Goal: Task Accomplishment & Management: Use online tool/utility

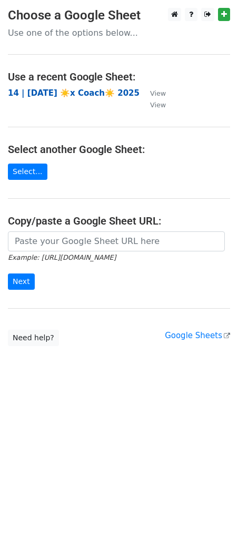
click at [78, 90] on strong "14 | [DATE] ☀️x Coach☀️ 2025" at bounding box center [73, 92] width 131 height 9
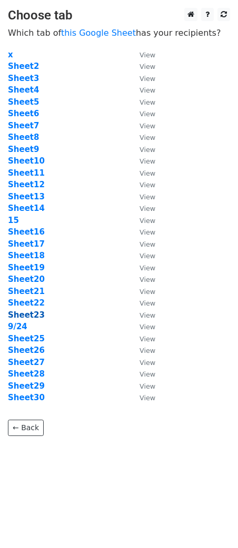
click at [37, 311] on strong "Sheet23" at bounding box center [26, 314] width 37 height 9
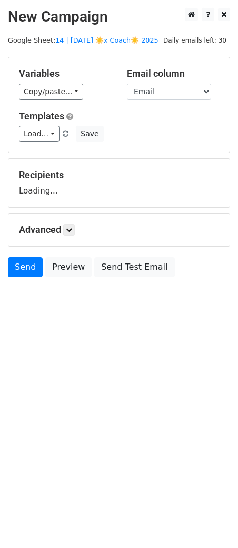
click at [107, 44] on main "New Campaign Daily emails left: 30 Google Sheet: 14 | [DATE] ☀️x Coach☀️ 2025 V…" at bounding box center [119, 145] width 238 height 274
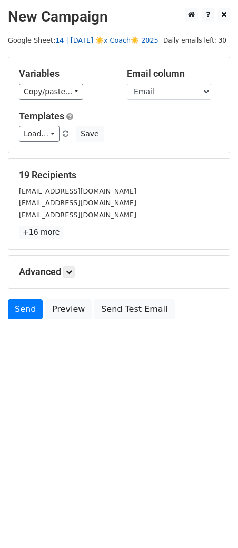
click at [99, 37] on link "14 | [DATE] ☀️x Coach☀️ 2025" at bounding box center [106, 40] width 103 height 8
click at [49, 129] on link "Load..." at bounding box center [39, 134] width 40 height 16
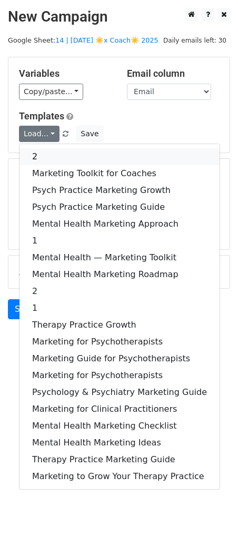
click at [75, 160] on link "2" at bounding box center [119, 156] width 200 height 17
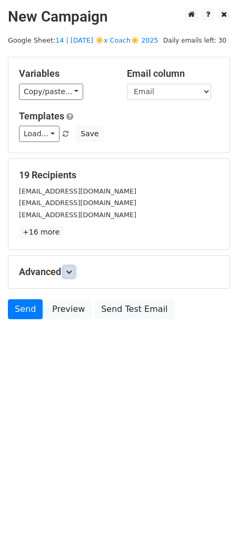
click at [70, 270] on icon at bounding box center [69, 272] width 6 height 6
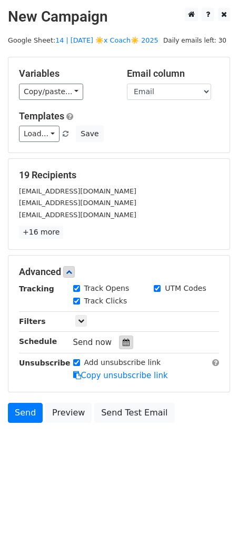
click at [119, 347] on div at bounding box center [126, 342] width 14 height 14
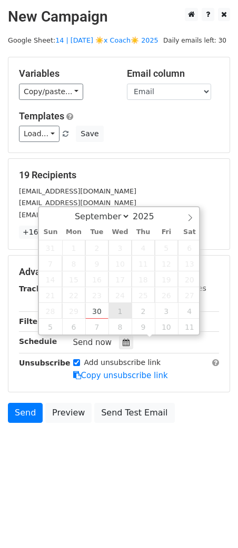
type input "2025-10-01 12:00"
select select "9"
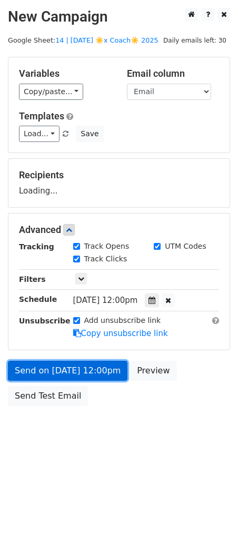
click at [82, 377] on link "Send on Oct 1 at 12:00pm" at bounding box center [67, 371] width 119 height 20
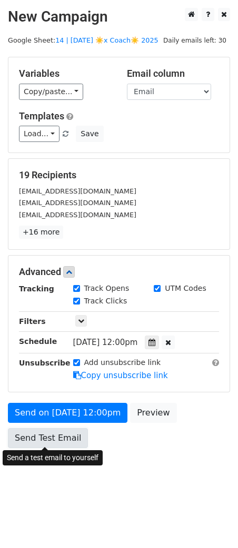
click at [27, 436] on link "Send Test Email" at bounding box center [48, 438] width 80 height 20
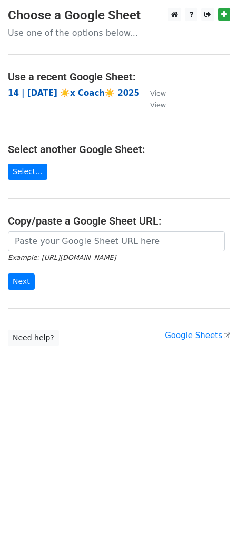
click at [64, 96] on strong "14 | [DATE] ☀️x Coach☀️ 2025" at bounding box center [73, 92] width 131 height 9
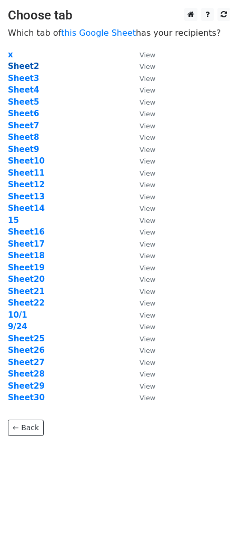
click at [25, 64] on strong "Sheet2" at bounding box center [23, 65] width 31 height 9
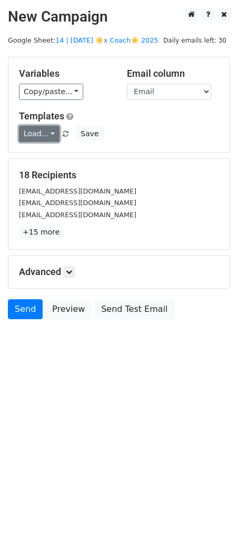
click at [43, 135] on link "Load..." at bounding box center [39, 134] width 40 height 16
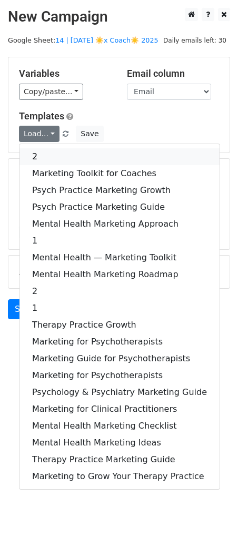
click at [54, 149] on link "2" at bounding box center [119, 156] width 200 height 17
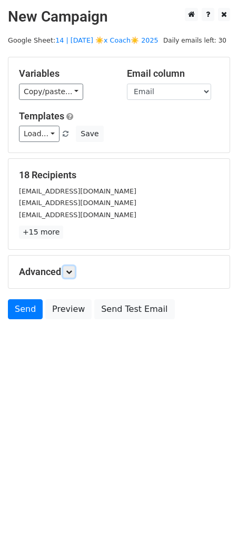
drag, startPoint x: 73, startPoint y: 268, endPoint x: 109, endPoint y: 356, distance: 95.7
click at [72, 269] on icon at bounding box center [69, 272] width 6 height 6
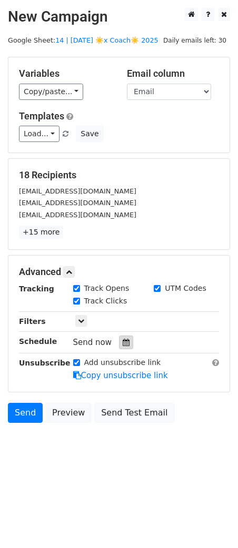
drag, startPoint x: 133, startPoint y: 345, endPoint x: 127, endPoint y: 343, distance: 6.2
click at [133, 345] on div "Send now" at bounding box center [135, 342] width 124 height 14
click at [126, 343] on div at bounding box center [126, 342] width 14 height 14
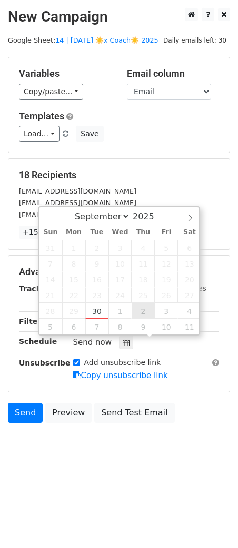
type input "[DATE] 12:00"
select select "9"
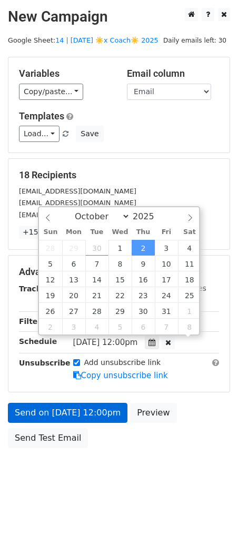
drag, startPoint x: 134, startPoint y: 307, endPoint x: 67, endPoint y: 366, distance: 88.6
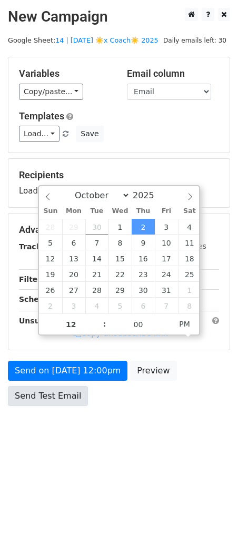
click at [56, 386] on link "Send Test Email" at bounding box center [48, 396] width 80 height 20
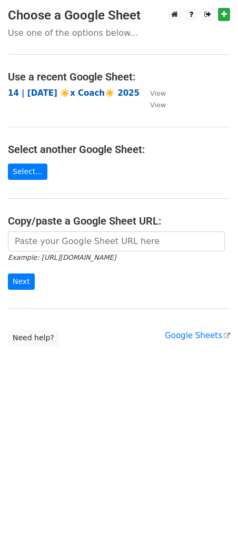
click at [71, 96] on strong "14 | SEP 24 ☀️x Coach☀️ 2025" at bounding box center [73, 92] width 131 height 9
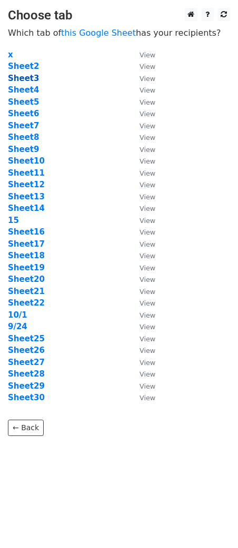
click at [25, 81] on strong "Sheet3" at bounding box center [23, 78] width 31 height 9
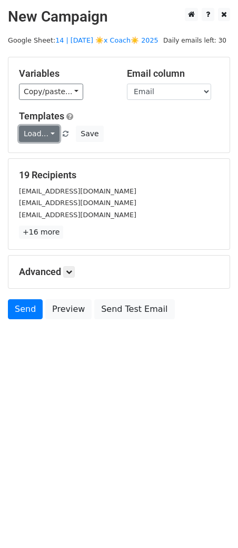
click at [36, 136] on link "Load..." at bounding box center [39, 134] width 40 height 16
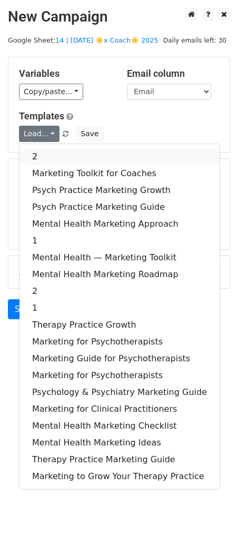
click at [58, 156] on link "2" at bounding box center [119, 156] width 200 height 17
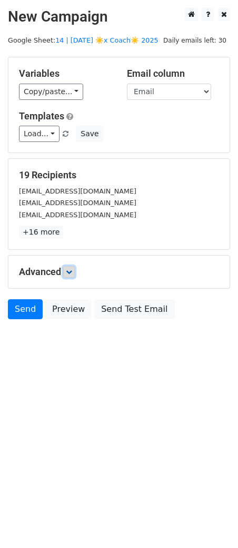
click at [72, 271] on icon at bounding box center [69, 272] width 6 height 6
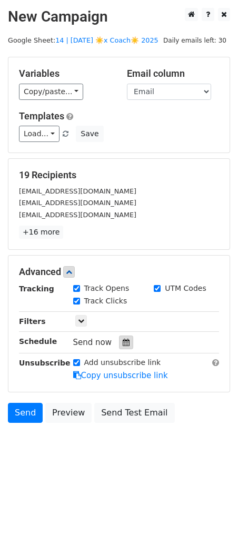
click at [122, 342] on icon at bounding box center [125, 341] width 7 height 7
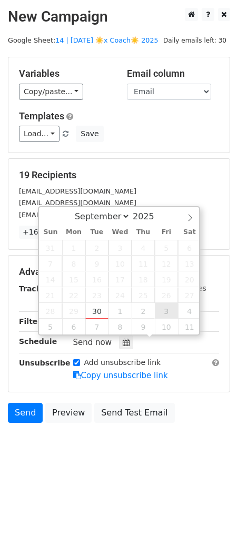
type input "2025-10-03 12:00"
select select "9"
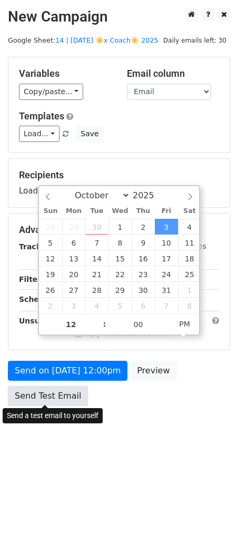
click at [52, 393] on link "Send Test Email" at bounding box center [48, 396] width 80 height 20
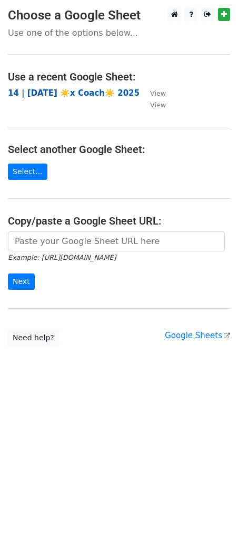
click at [77, 93] on strong "14 | [DATE] ☀️x Coach☀️ 2025" at bounding box center [73, 92] width 131 height 9
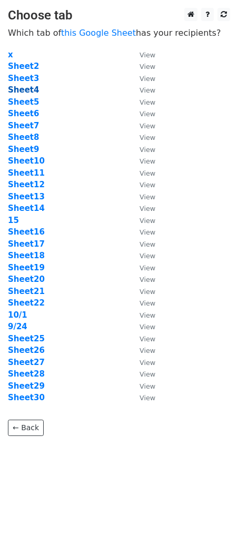
click at [28, 89] on strong "Sheet4" at bounding box center [23, 89] width 31 height 9
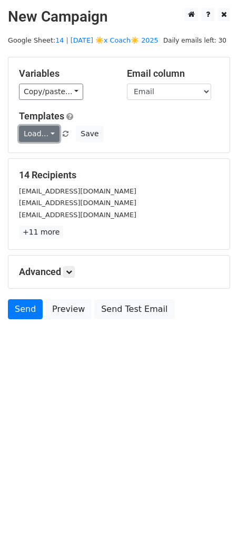
click at [37, 127] on link "Load..." at bounding box center [39, 134] width 40 height 16
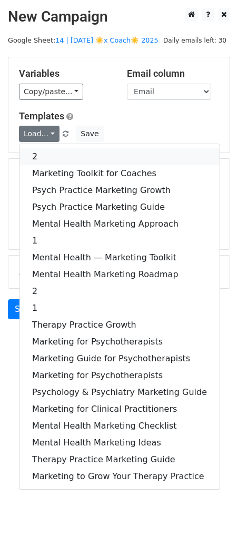
drag, startPoint x: 83, startPoint y: 152, endPoint x: 82, endPoint y: 160, distance: 7.9
click at [83, 152] on link "2" at bounding box center [119, 156] width 200 height 17
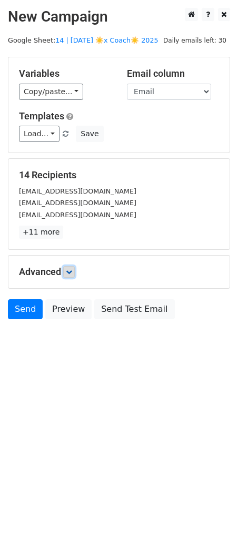
click at [72, 272] on icon at bounding box center [69, 272] width 6 height 6
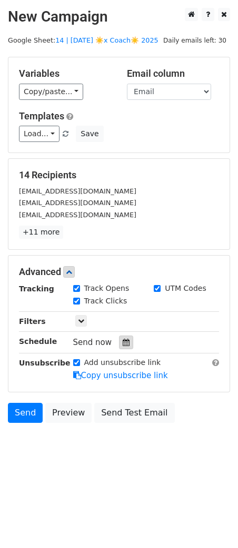
click at [122, 344] on icon at bounding box center [125, 341] width 7 height 7
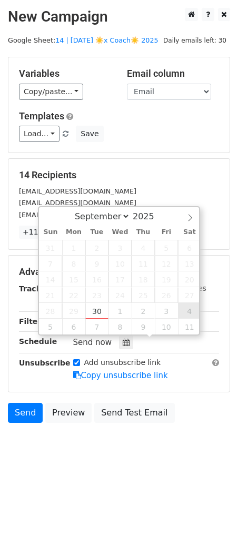
type input "[DATE] 12:00"
select select "9"
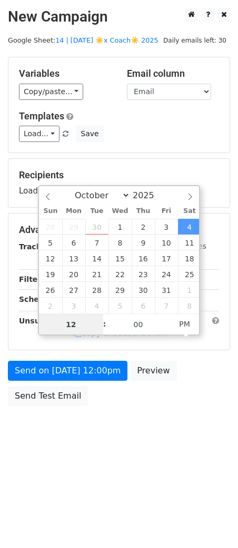
drag, startPoint x: 189, startPoint y: 309, endPoint x: 93, endPoint y: 357, distance: 107.7
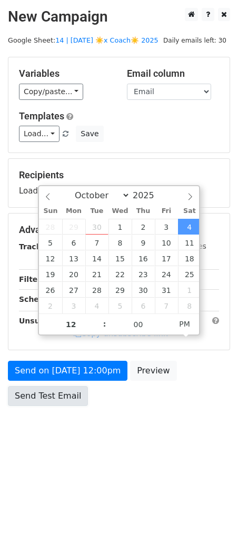
click at [57, 386] on link "Send Test Email" at bounding box center [48, 396] width 80 height 20
